Goal: Transaction & Acquisition: Purchase product/service

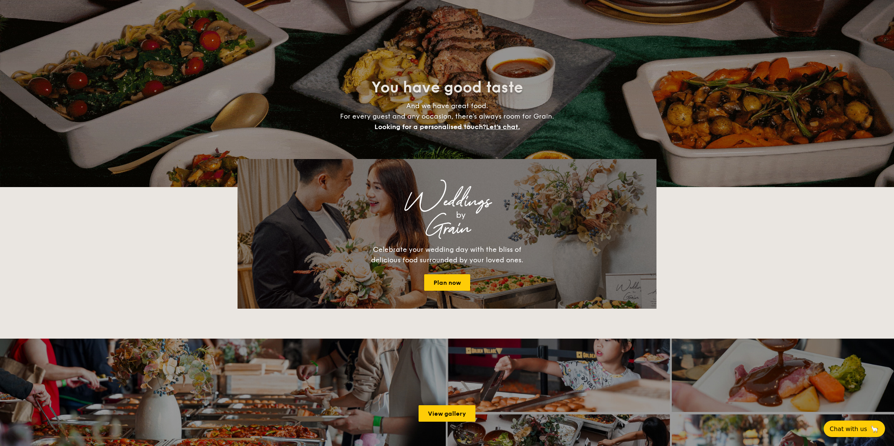
select select
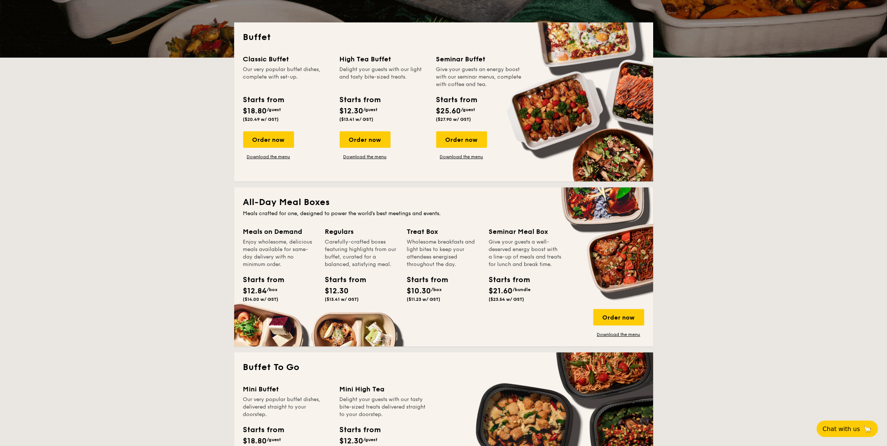
scroll to position [140, 0]
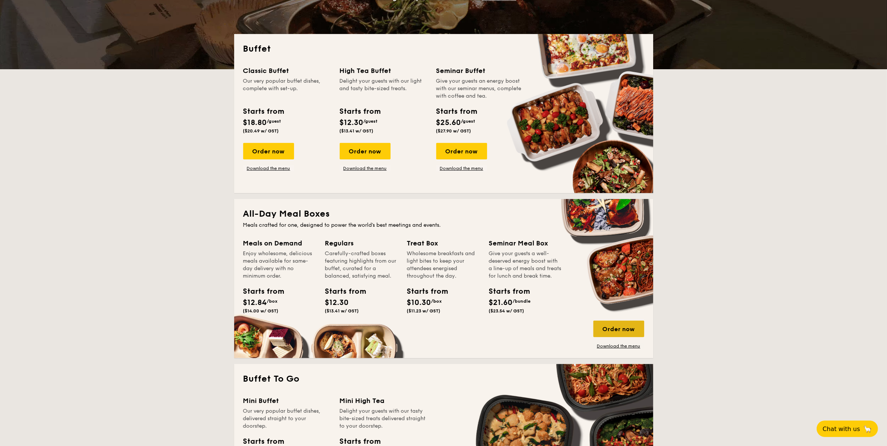
click at [605, 325] on div "Order now" at bounding box center [618, 328] width 51 height 16
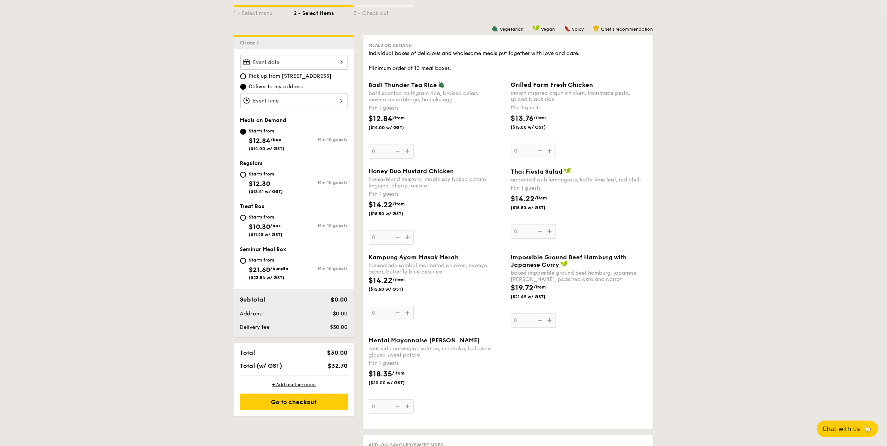
scroll to position [187, 0]
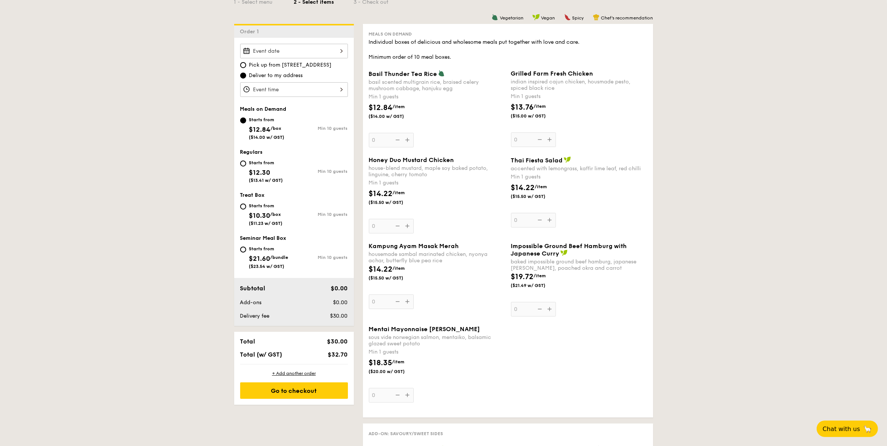
click at [265, 166] on div "Starts from $12.30 ($13.41 w/ GST)" at bounding box center [266, 170] width 34 height 25
click at [246, 166] on input "Starts from $12.30 ($13.41 w/ GST) Min 10 guests" at bounding box center [243, 163] width 6 height 6
radio input "true"
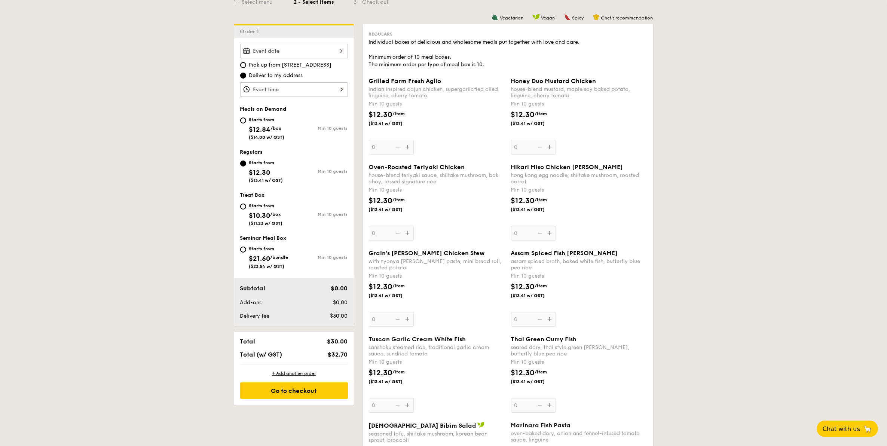
click at [268, 199] on div "Treat Box Starts from $10.30 /box ($11.23 w/ GST) Min 10 guests" at bounding box center [294, 213] width 108 height 42
click at [265, 205] on div "Starts from" at bounding box center [266, 206] width 34 height 6
click at [246, 205] on input "Starts from $10.30 /box ($11.23 w/ GST) Min 10 guests" at bounding box center [243, 206] width 6 height 6
radio input "true"
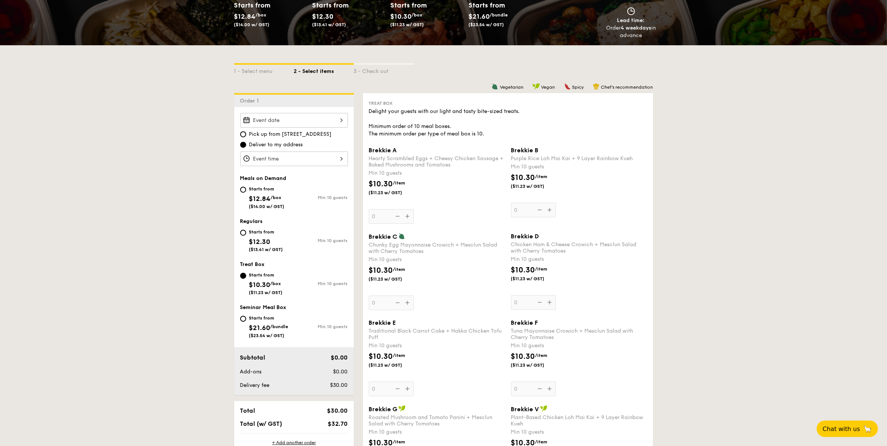
scroll to position [0, 0]
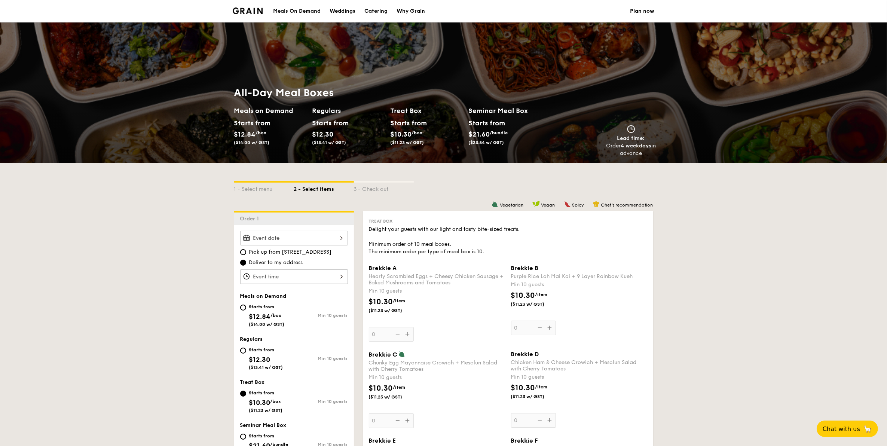
click at [303, 12] on div "Meals On Demand" at bounding box center [296, 11] width 47 height 22
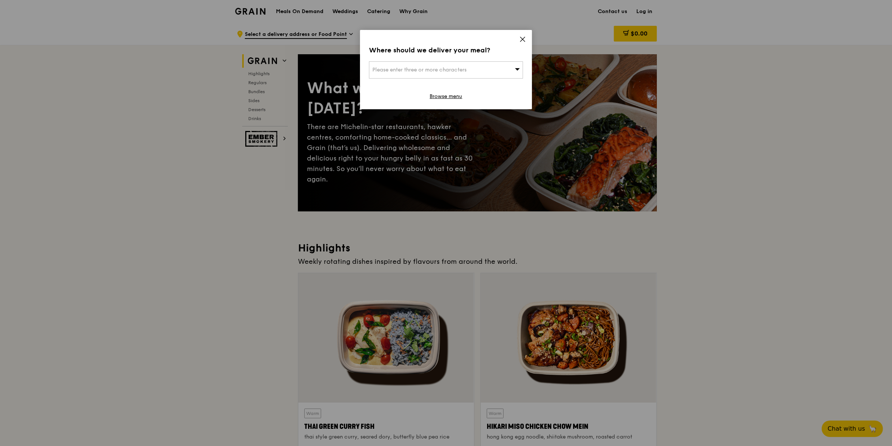
click at [516, 37] on div "Where should we deliver your meal? Please enter three or more characters Browse…" at bounding box center [446, 69] width 172 height 79
click at [524, 39] on icon at bounding box center [522, 39] width 7 height 7
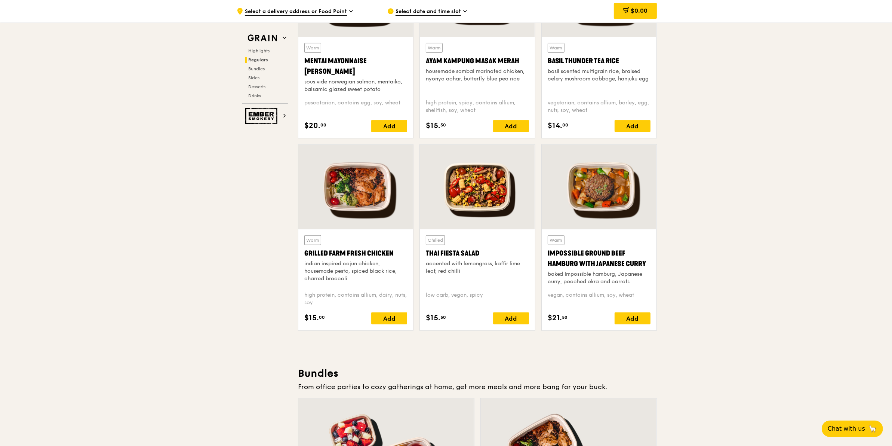
scroll to position [935, 0]
